Goal: Task Accomplishment & Management: Complete application form

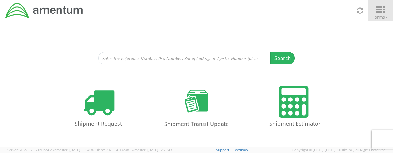
click at [379, 13] on icon at bounding box center [380, 10] width 29 height 9
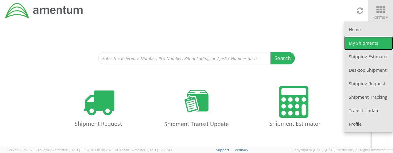
click at [371, 43] on link "My Shipments" at bounding box center [368, 44] width 49 height 14
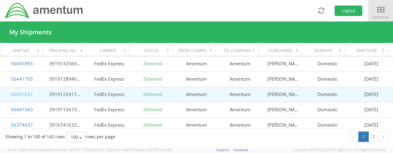
click at [24, 94] on link "56441637" at bounding box center [22, 94] width 22 height 6
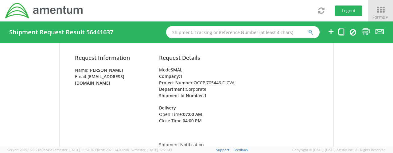
scroll to position [61, 0]
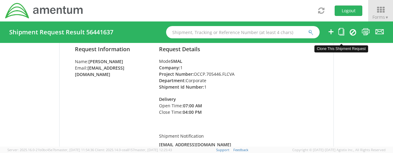
click at [340, 30] on icon at bounding box center [341, 32] width 6 height 8
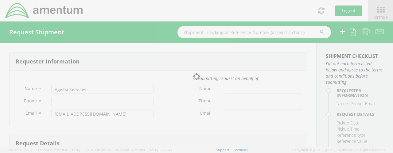
type input "[PERSON_NAME]"
type input "[PHONE_NUMBER]"
type input "[EMAIL_ADDRESS][DOMAIN_NAME]"
type input "[DATE]"
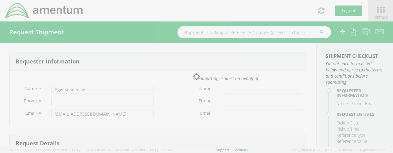
type input "Corporate"
type input "1"
select select
type input "Amentum"
type input "[STREET_ADDRESS]"
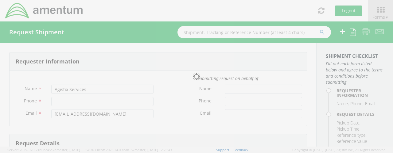
type input "Suite 300N"
type input "[GEOGRAPHIC_DATA]"
type input "22043"
type input "[PERSON_NAME]"
type input "5715316662"
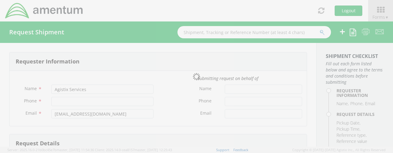
select select
type input "Amentum"
type input "[STREET_ADDRESS][PERSON_NAME]"
type input "Suite 200"
type input "[GEOGRAPHIC_DATA]"
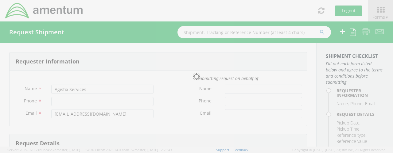
type input "20876"
type input "[PERSON_NAME]"
type input "3017065727"
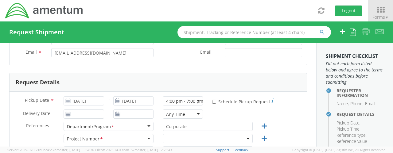
scroll to position [61, 0]
select select "OCCP.705446.FLCVA"
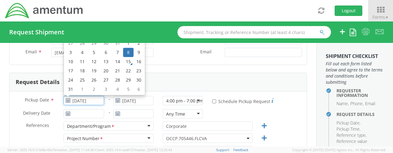
click at [91, 99] on input "[DATE]" at bounding box center [84, 100] width 40 height 9
click at [130, 61] on td "15" at bounding box center [128, 61] width 10 height 9
type input "[DATE]"
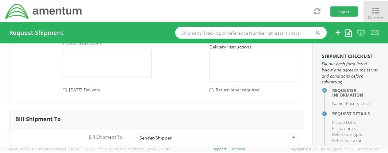
scroll to position [949, 0]
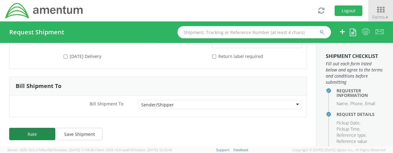
click at [36, 130] on button "Rate" at bounding box center [32, 134] width 46 height 12
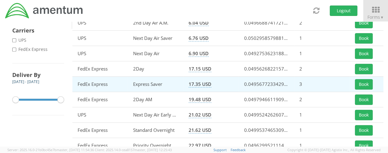
scroll to position [123, 0]
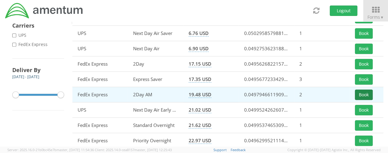
click at [367, 97] on button "Book" at bounding box center [364, 95] width 18 height 10
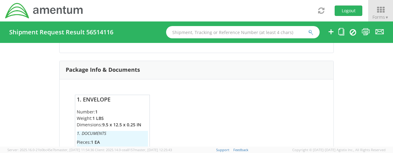
scroll to position [515, 0]
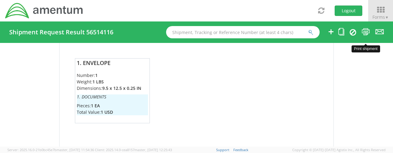
click at [367, 32] on icon at bounding box center [365, 32] width 8 height 8
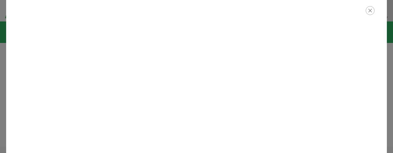
click at [372, 10] on icon "button" at bounding box center [369, 10] width 9 height 9
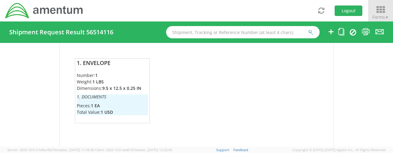
click at [384, 11] on icon at bounding box center [380, 10] width 29 height 9
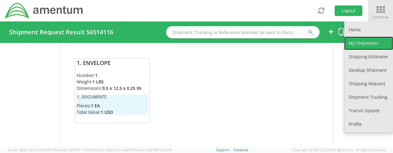
click at [373, 44] on link "My Shipments" at bounding box center [368, 44] width 49 height 14
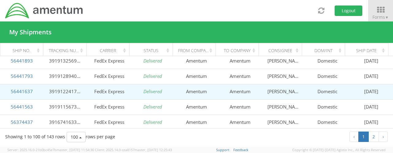
scroll to position [31, 0]
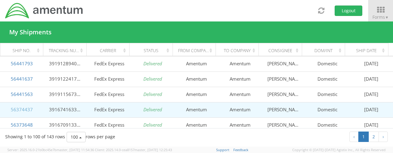
click at [24, 109] on link "56374437" at bounding box center [22, 109] width 22 height 6
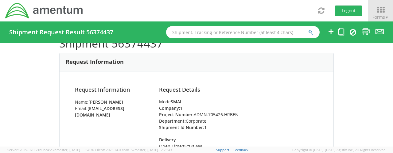
scroll to position [31, 0]
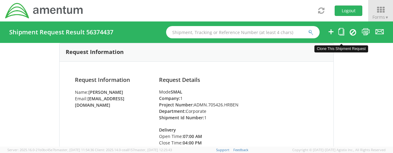
click at [342, 34] on icon at bounding box center [341, 32] width 6 height 8
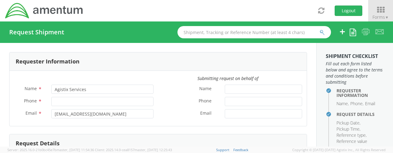
type input "[PERSON_NAME]"
type input "[PHONE_NUMBER]"
type input "[EMAIL_ADDRESS][DOMAIN_NAME]"
type input "[DATE]"
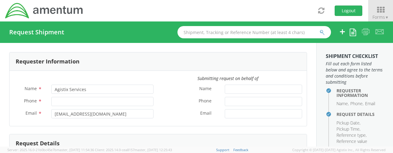
type input "Corporate"
type input "1"
select select
type input "Amentum"
type input "[STREET_ADDRESS]"
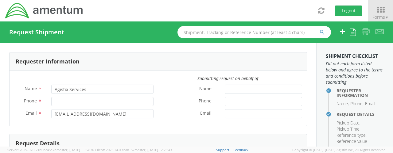
type input "Suite 300N"
type input "[GEOGRAPHIC_DATA]"
type input "22043"
type input "[PERSON_NAME]"
type input "5715316662"
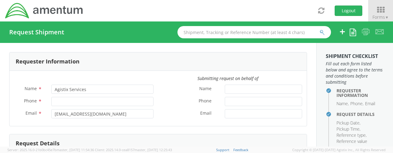
select select
type input "Amentum"
type input "[STREET_ADDRESS]"
type input "[GEOGRAPHIC_DATA]"
type input "76177"
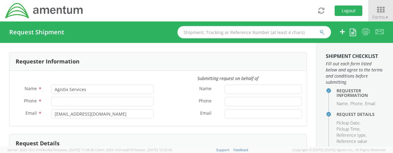
type input "[PERSON_NAME]"
type input "8172241621"
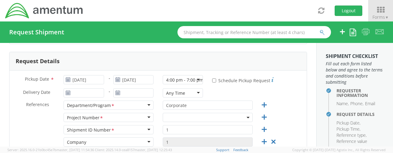
scroll to position [92, 0]
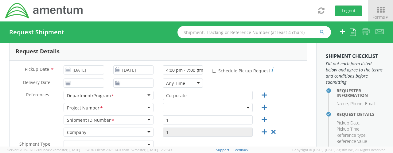
select select "ADMN.705426.HRBEN"
click at [82, 71] on input "[DATE]" at bounding box center [84, 69] width 40 height 9
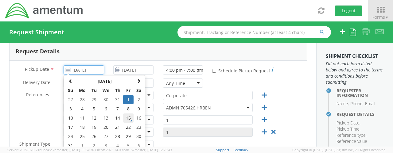
click at [126, 118] on td "15" at bounding box center [128, 118] width 10 height 9
type input "[DATE]"
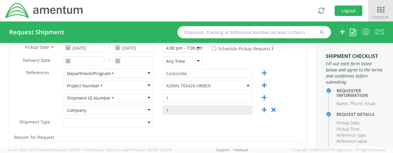
scroll to position [123, 0]
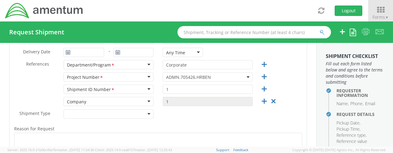
click at [147, 113] on div at bounding box center [109, 114] width 90 height 9
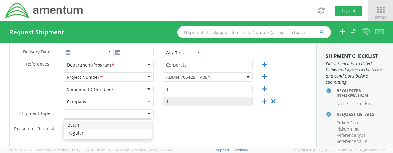
click at [282, 114] on div "Shipment Type * Batch Regular" at bounding box center [158, 116] width 297 height 12
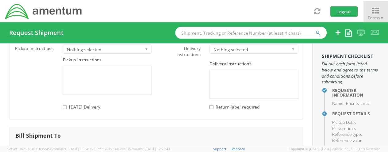
scroll to position [952, 0]
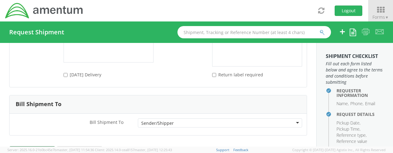
click at [34, 146] on button "Rate" at bounding box center [32, 152] width 46 height 12
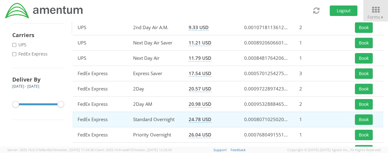
scroll to position [123, 0]
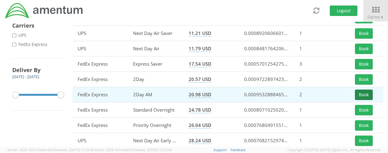
click at [371, 94] on button "Book" at bounding box center [364, 95] width 18 height 10
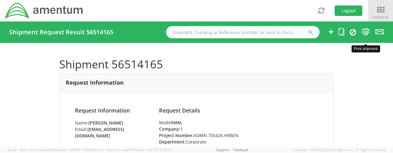
click at [365, 31] on icon at bounding box center [365, 32] width 8 height 8
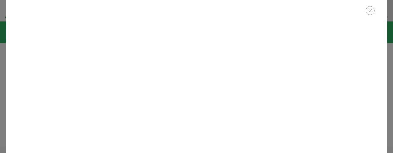
click at [369, 12] on icon "button" at bounding box center [369, 10] width 9 height 9
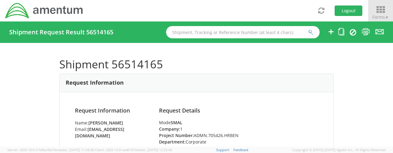
click at [380, 13] on icon at bounding box center [380, 10] width 29 height 9
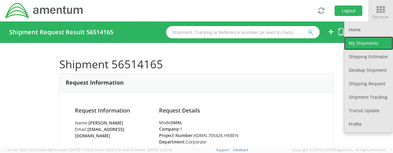
click at [371, 44] on link "My Shipments" at bounding box center [368, 44] width 49 height 14
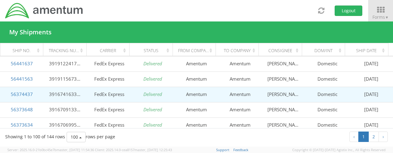
scroll to position [92, 0]
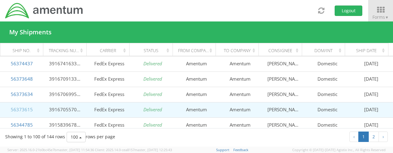
click at [17, 109] on link "56373615" at bounding box center [22, 109] width 22 height 6
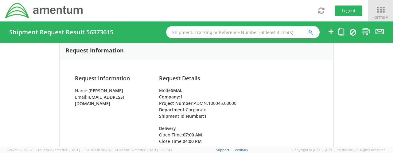
scroll to position [31, 0]
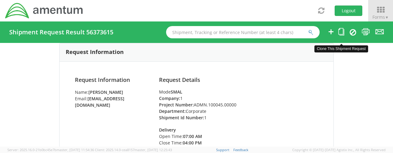
click at [341, 34] on icon at bounding box center [341, 32] width 6 height 8
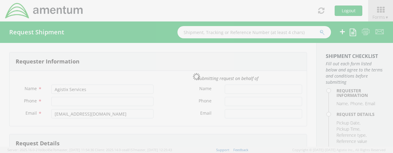
type input "[PERSON_NAME]"
type input "[PHONE_NUMBER]"
type input "[EMAIL_ADDRESS][DOMAIN_NAME]"
type input "[DATE]"
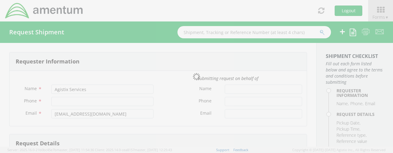
type input "Corporate"
type input "1"
select select
type input "Amentum"
type input "[STREET_ADDRESS]"
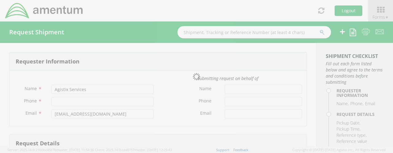
type input "Suite 300N"
type input "[GEOGRAPHIC_DATA]"
type input "22043"
type input "[PERSON_NAME]"
type input "5715316662"
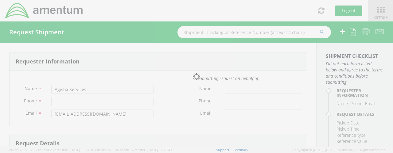
select select
type input "Amentum"
type input "[STREET_ADDRESS][PERSON_NAME]"
type input "Apt C"
type input "Bowling Green"
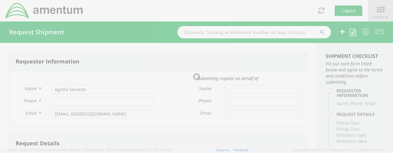
type input "42101"
type input "[PERSON_NAME]"
type input "4702591812"
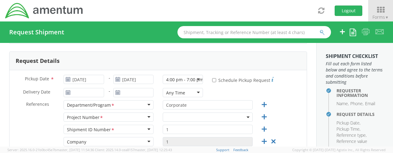
scroll to position [92, 0]
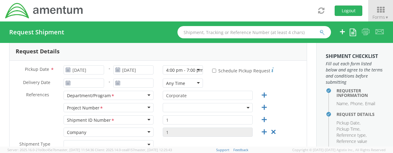
select select "OCCP.705446.FLCVA"
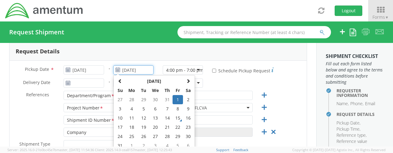
click at [128, 68] on input "[DATE]" at bounding box center [133, 69] width 40 height 9
click at [94, 67] on input "[DATE]" at bounding box center [84, 69] width 40 height 9
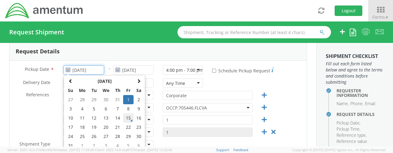
click at [131, 118] on td "15" at bounding box center [128, 118] width 10 height 9
type input "[DATE]"
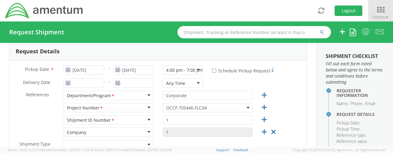
click at [158, 85] on div "Any Time Any Time Any Time 7:00 am - 10:00 am 10:00 am - 1:00 pm 1:00 pm - 4:00…" at bounding box center [182, 83] width 49 height 9
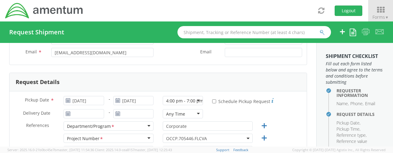
click at [246, 138] on b at bounding box center [247, 139] width 3 height 2
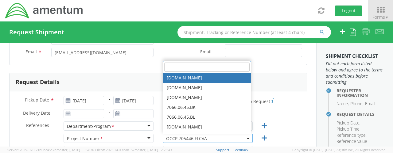
click at [207, 66] on input "search" at bounding box center [206, 67] width 85 height 9
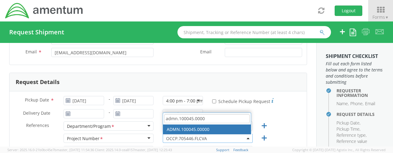
type input "admn.100045.0000"
select select "ADMN.100045.00000"
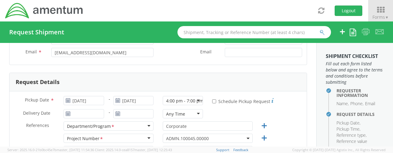
click at [278, 106] on div "* Schedule Pickup Request" at bounding box center [256, 102] width 99 height 13
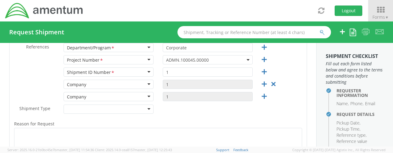
scroll to position [153, 0]
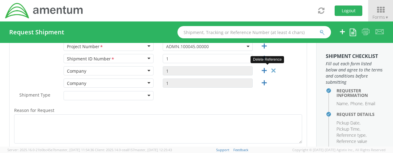
click at [270, 70] on icon at bounding box center [273, 71] width 8 height 8
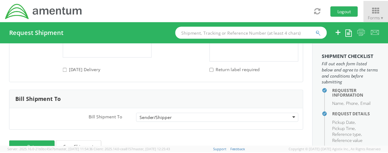
scroll to position [949, 0]
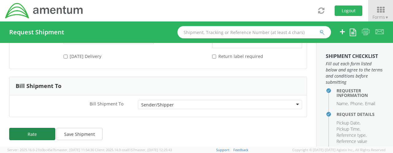
click at [31, 128] on button "Rate" at bounding box center [32, 134] width 46 height 12
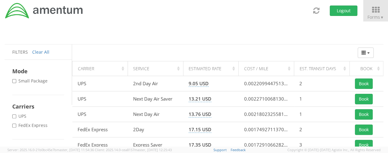
scroll to position [92, 0]
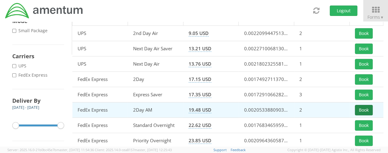
click at [366, 112] on button "Book" at bounding box center [364, 110] width 18 height 10
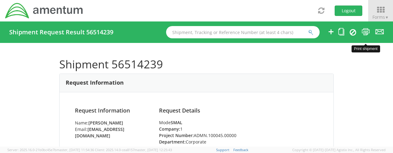
click at [365, 33] on icon at bounding box center [365, 32] width 8 height 8
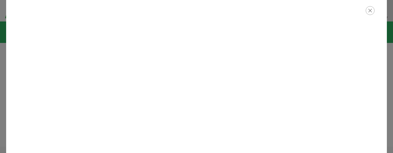
click at [371, 12] on icon "button" at bounding box center [369, 10] width 9 height 9
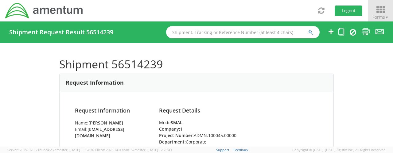
click at [378, 12] on icon at bounding box center [380, 10] width 29 height 9
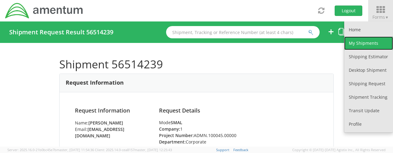
click at [369, 43] on link "My Shipments" at bounding box center [368, 44] width 49 height 14
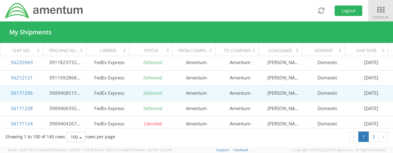
scroll to position [245, 0]
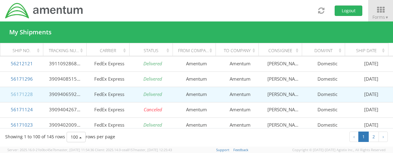
click at [25, 93] on link "56171228" at bounding box center [22, 94] width 22 height 6
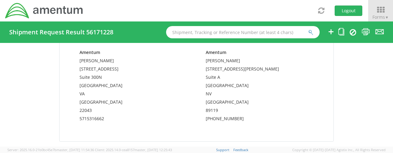
scroll to position [399, 0]
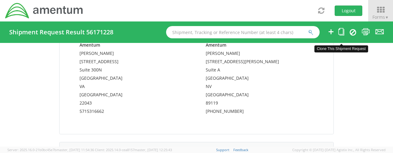
click at [342, 30] on icon at bounding box center [341, 32] width 6 height 8
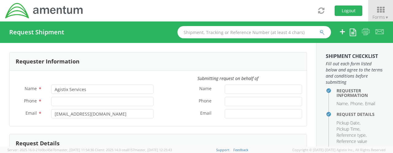
type input "[PERSON_NAME]"
type input "[PHONE_NUMBER]"
type input "[EMAIL_ADDRESS][DOMAIN_NAME]"
type input "[DATE]"
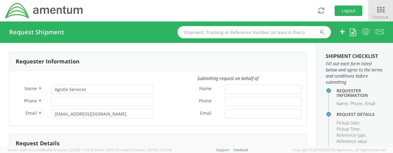
type input "Corporate"
type input "1"
select select "OCCP.705446.FLCVA"
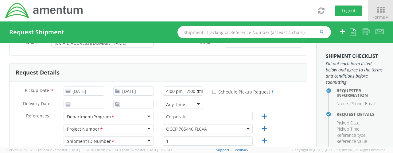
scroll to position [61, 0]
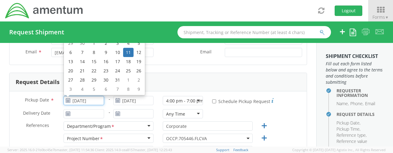
click at [87, 99] on input "[DATE]" at bounding box center [84, 100] width 40 height 9
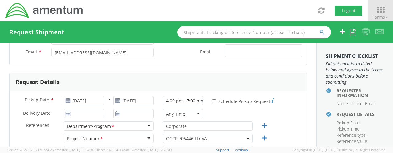
drag, startPoint x: 185, startPoint y: 69, endPoint x: 183, endPoint y: 73, distance: 4.9
click at [185, 70] on form "Requester Information Submitting request on behalf of Name * [PERSON_NAME] Phon…" at bounding box center [158, 128] width 298 height 275
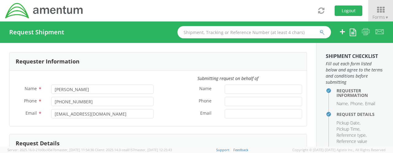
scroll to position [31, 0]
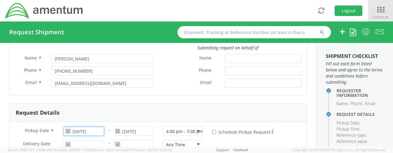
click at [97, 130] on input "[DATE]" at bounding box center [84, 131] width 40 height 9
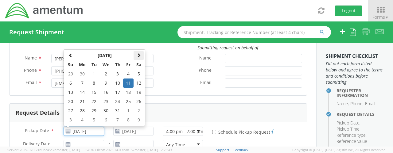
click at [138, 54] on span at bounding box center [139, 55] width 4 height 4
click at [129, 93] on td "15" at bounding box center [128, 92] width 10 height 9
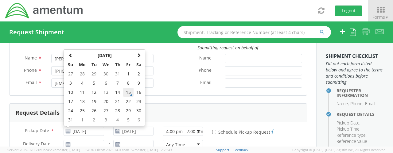
type input "[DATE]"
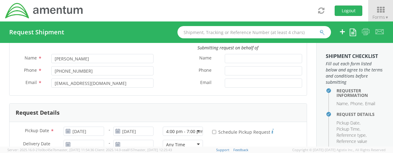
click at [172, 106] on div "Request Details" at bounding box center [158, 113] width 297 height 18
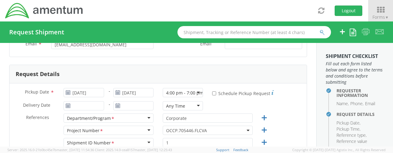
scroll to position [61, 0]
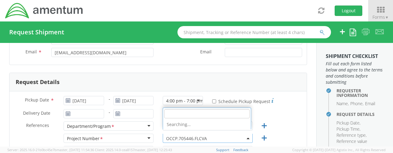
click at [239, 139] on span "OCCP.705446.FLCVA" at bounding box center [207, 139] width 83 height 6
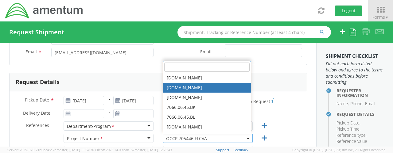
click at [181, 64] on input "search" at bounding box center [206, 67] width 85 height 9
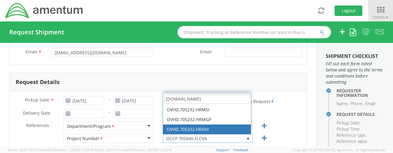
type input "[DOMAIN_NAME]"
select select "OVHD.705232.HRXXX"
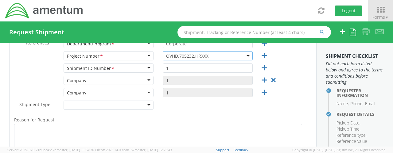
scroll to position [153, 0]
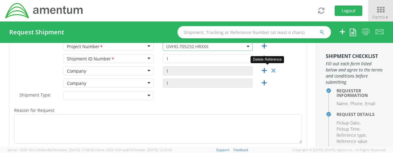
click at [269, 70] on icon at bounding box center [273, 71] width 8 height 8
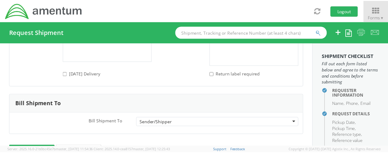
scroll to position [949, 0]
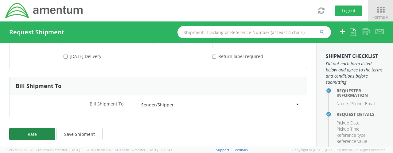
click at [38, 130] on button "Rate" at bounding box center [32, 134] width 46 height 12
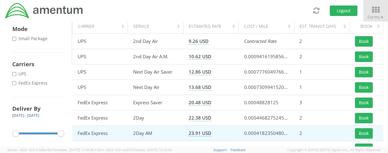
scroll to position [92, 0]
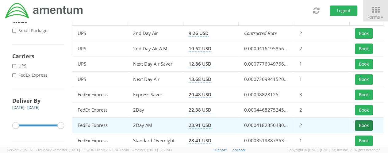
click at [361, 126] on button "Book" at bounding box center [364, 125] width 18 height 10
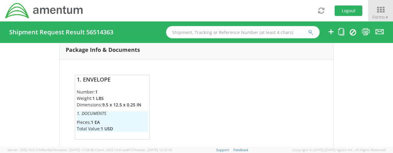
scroll to position [455, 0]
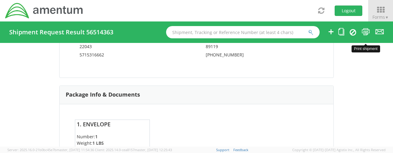
click at [365, 32] on icon at bounding box center [365, 32] width 8 height 8
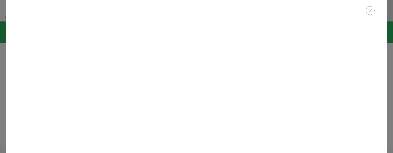
click at [370, 9] on icon "button" at bounding box center [369, 10] width 9 height 9
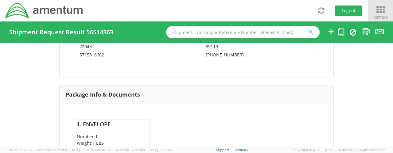
click at [383, 11] on icon at bounding box center [380, 10] width 29 height 9
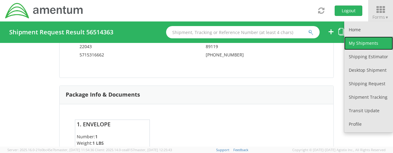
click at [370, 44] on link "My Shipments" at bounding box center [368, 44] width 49 height 14
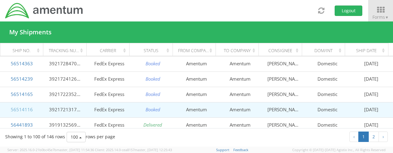
click at [20, 110] on link "56514116" at bounding box center [22, 109] width 22 height 6
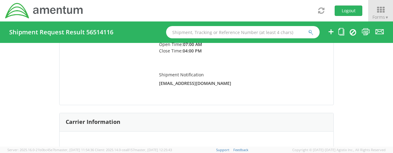
scroll to position [184, 0]
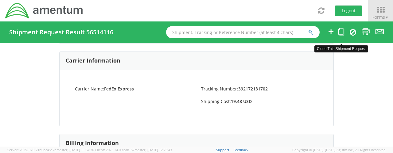
click at [342, 33] on icon at bounding box center [341, 32] width 6 height 8
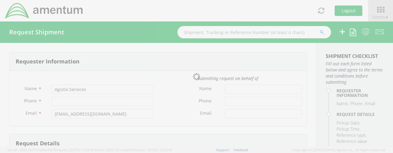
type input "[PERSON_NAME]"
type input "[PHONE_NUMBER]"
type input "[EMAIL_ADDRESS][DOMAIN_NAME]"
type input "[DATE]"
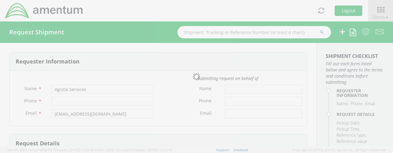
type input "Corporate"
type input "1"
select select
type input "Amentum"
type input "[STREET_ADDRESS]"
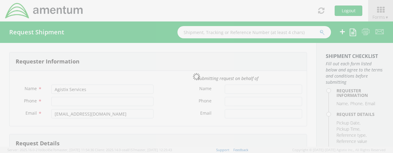
type input "Suite 300N"
type input "[GEOGRAPHIC_DATA]"
type input "22043"
type input "[PERSON_NAME]"
type input "5715316662"
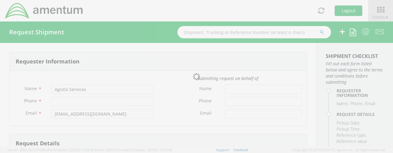
select select
type input "Amentum"
type input "[STREET_ADDRESS][PERSON_NAME]"
type input "Suite 200"
type input "[GEOGRAPHIC_DATA]"
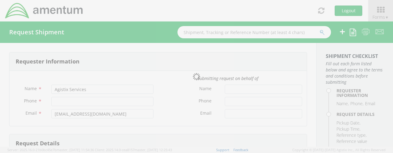
type input "20876"
type input "[PERSON_NAME]"
type input "3017065727"
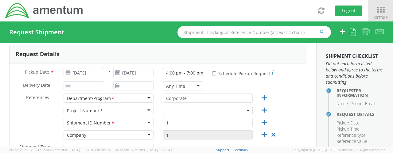
scroll to position [92, 0]
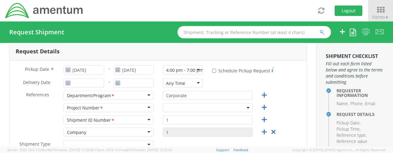
select select "OCCP.705446.FLCVA"
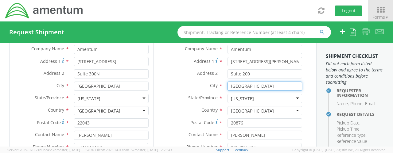
scroll to position [276, 0]
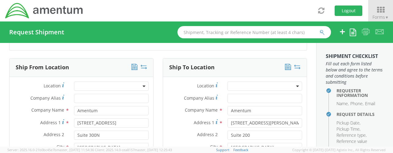
drag, startPoint x: 278, startPoint y: 83, endPoint x: 157, endPoint y: 87, distance: 121.3
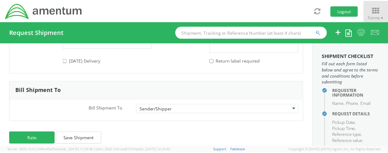
scroll to position [949, 0]
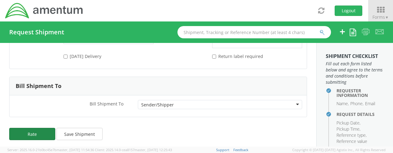
click at [40, 130] on button "Rate" at bounding box center [32, 134] width 46 height 12
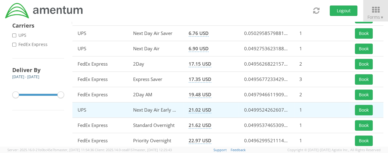
scroll to position [133, 0]
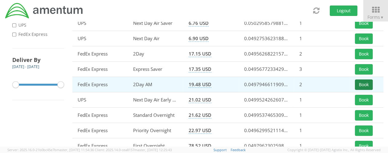
click at [364, 84] on button "Book" at bounding box center [364, 84] width 18 height 10
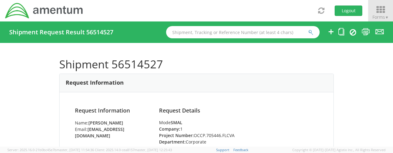
click at [381, 11] on icon at bounding box center [380, 10] width 29 height 9
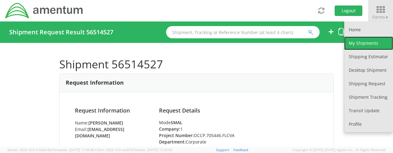
click at [370, 42] on link "My Shipments" at bounding box center [368, 44] width 49 height 14
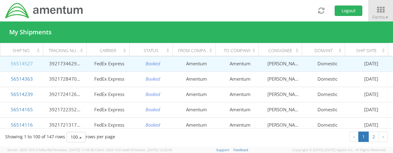
click at [28, 63] on link "56514527" at bounding box center [22, 63] width 22 height 6
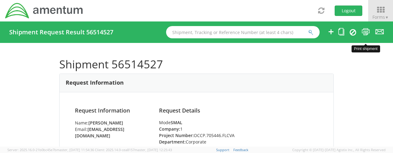
click at [367, 30] on icon at bounding box center [365, 32] width 8 height 8
